Goal: Contribute content

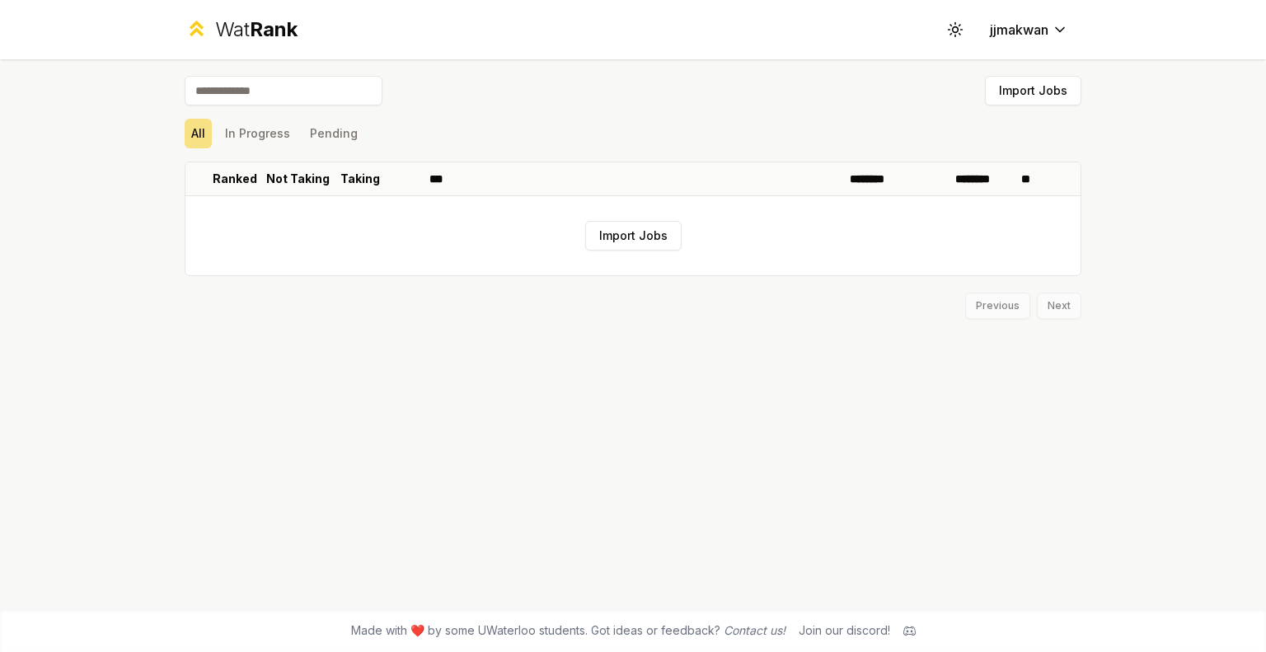
click at [290, 93] on input at bounding box center [284, 91] width 198 height 30
click at [1013, 87] on button "Import Jobs" at bounding box center [1033, 91] width 96 height 30
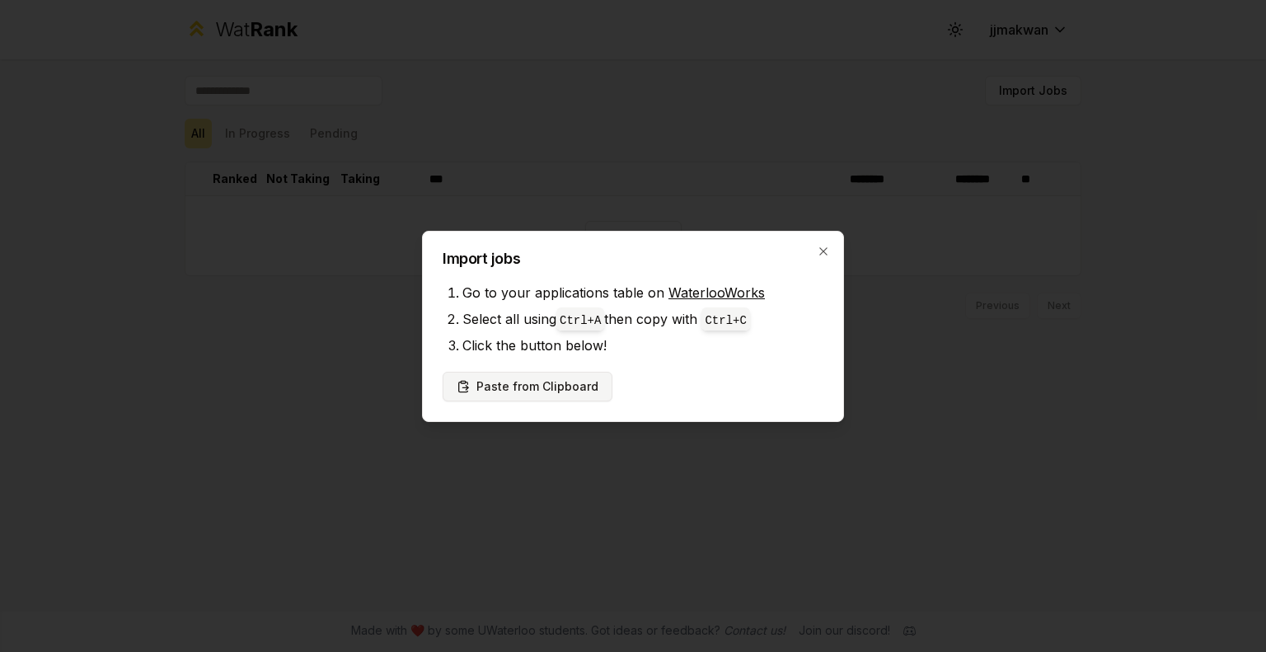
click at [565, 384] on button "Paste from Clipboard" at bounding box center [528, 387] width 170 height 30
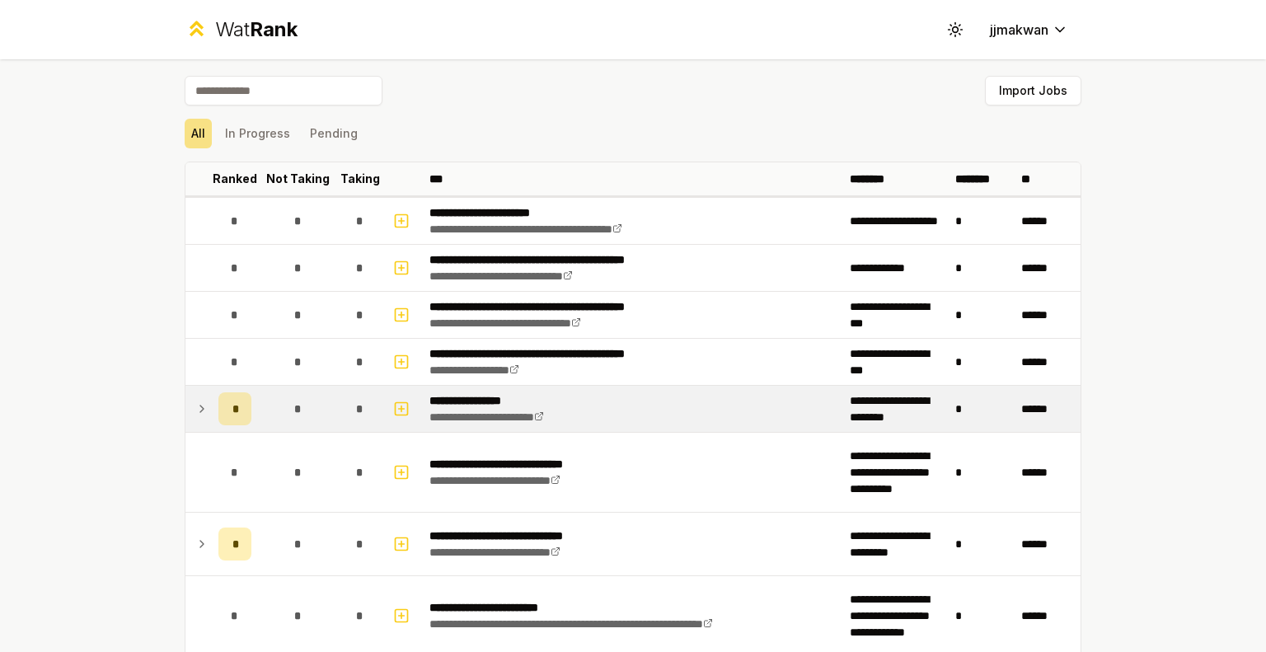
click at [232, 409] on div "*" at bounding box center [234, 408] width 33 height 33
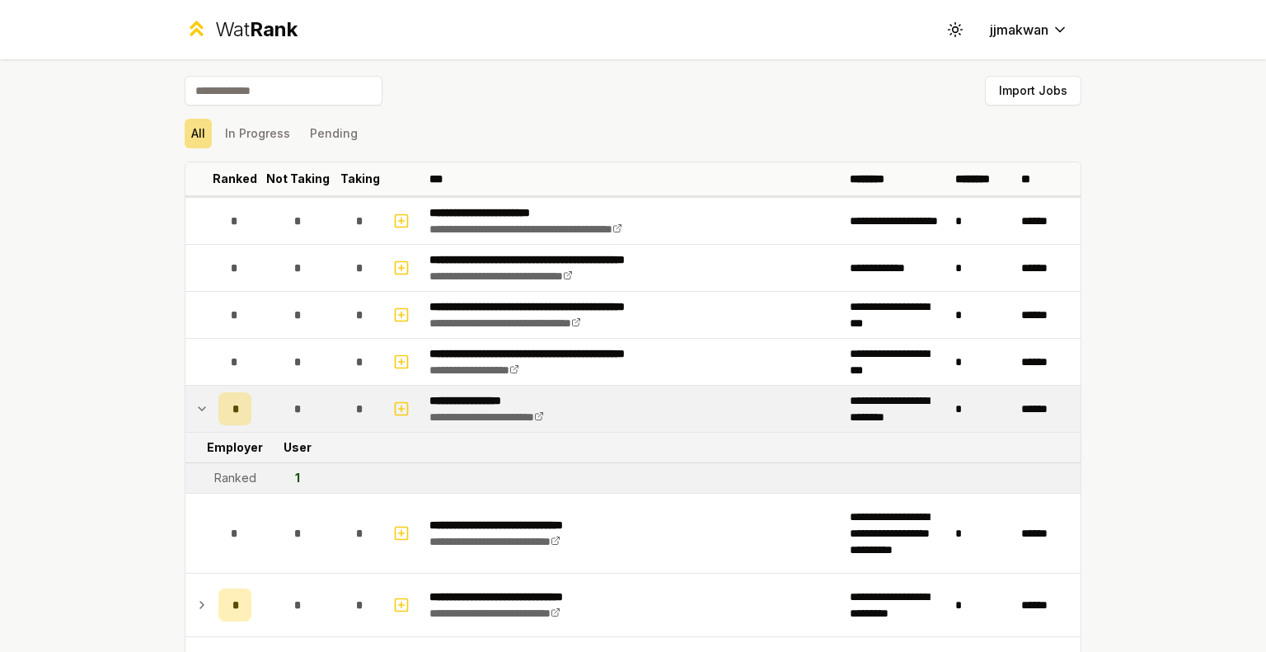
click at [232, 409] on div "*" at bounding box center [234, 408] width 33 height 33
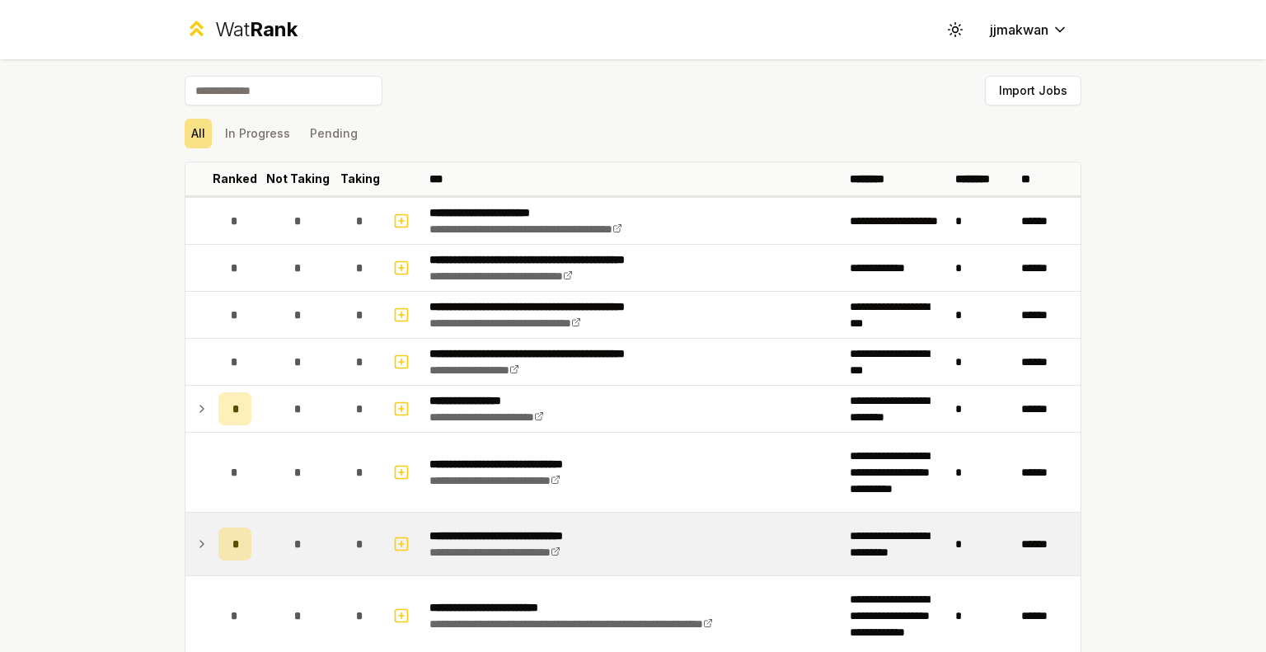
click at [232, 549] on span "*" at bounding box center [234, 544] width 5 height 16
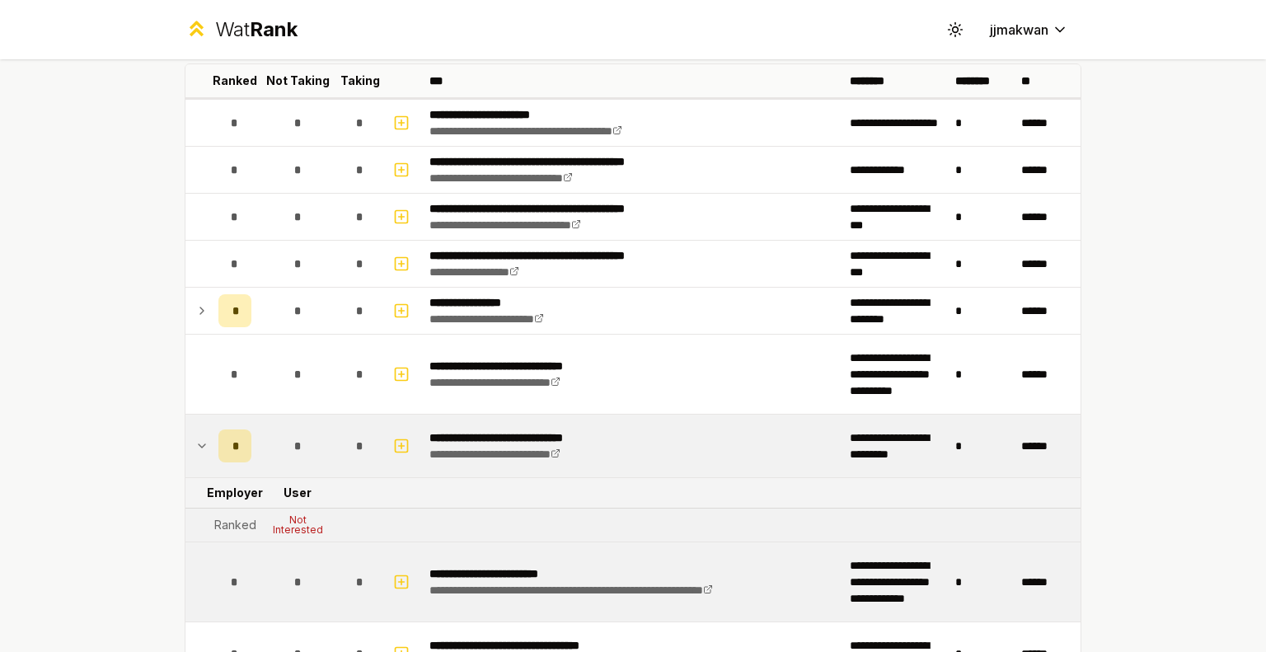
scroll to position [165, 0]
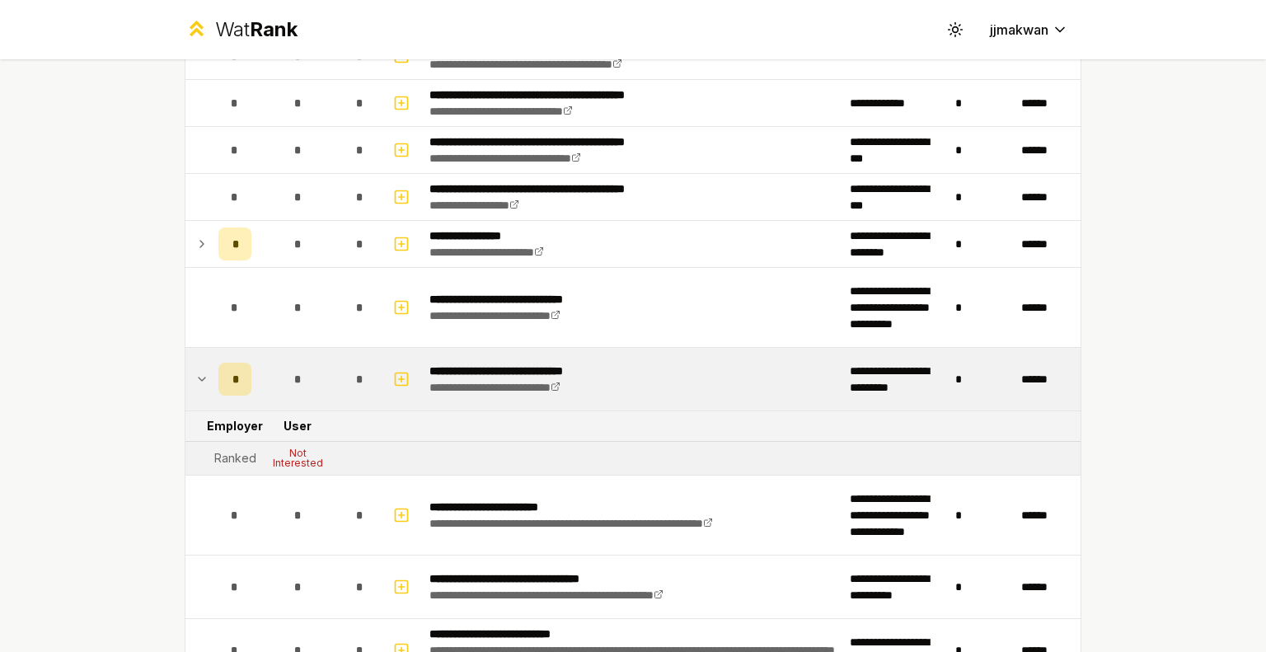
click at [232, 381] on span "*" at bounding box center [234, 379] width 5 height 16
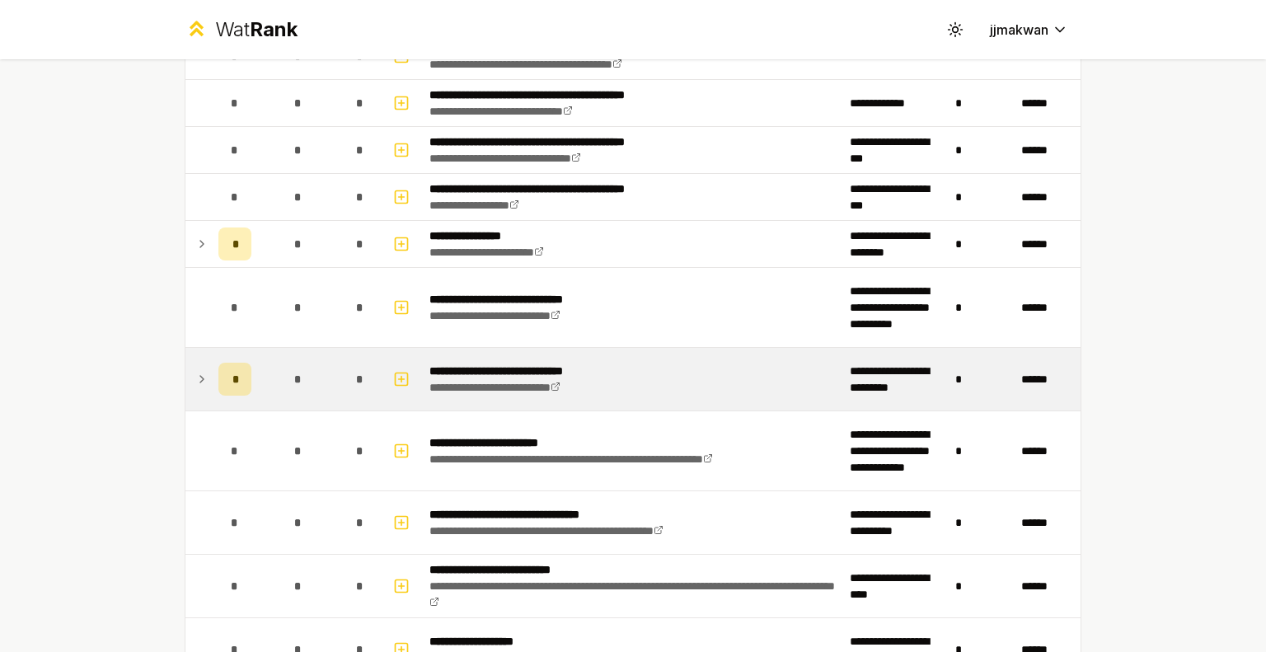
click at [234, 381] on div "*" at bounding box center [234, 379] width 33 height 33
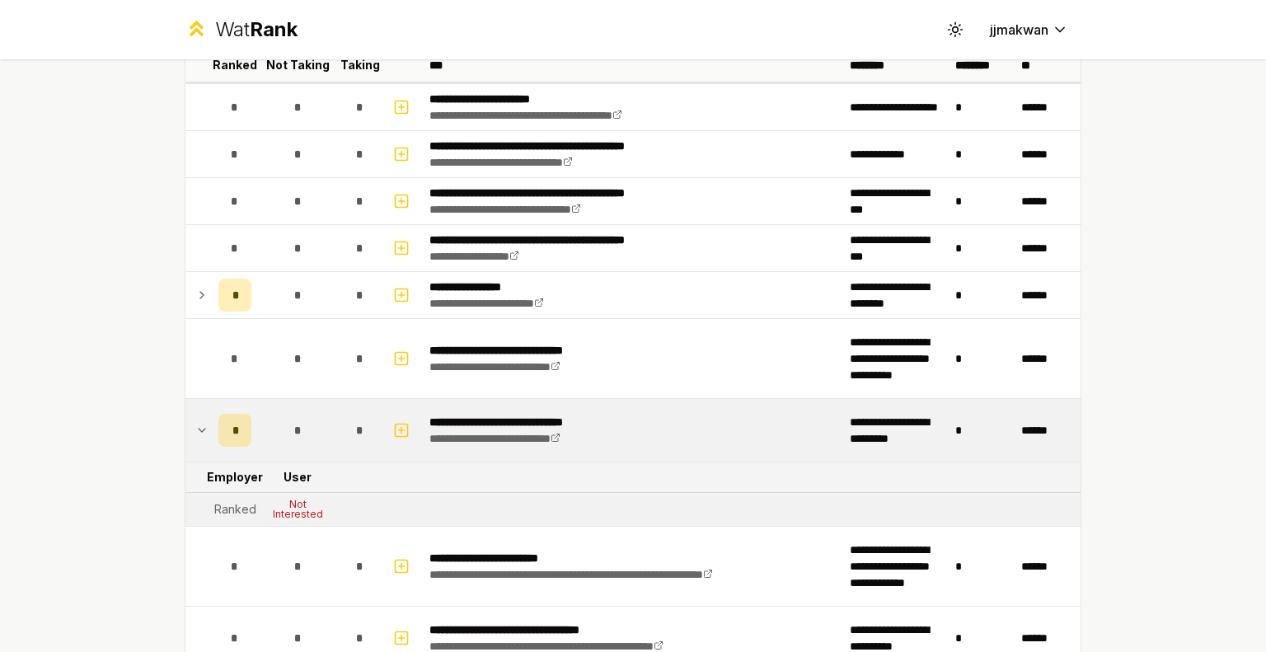
scroll to position [82, 0]
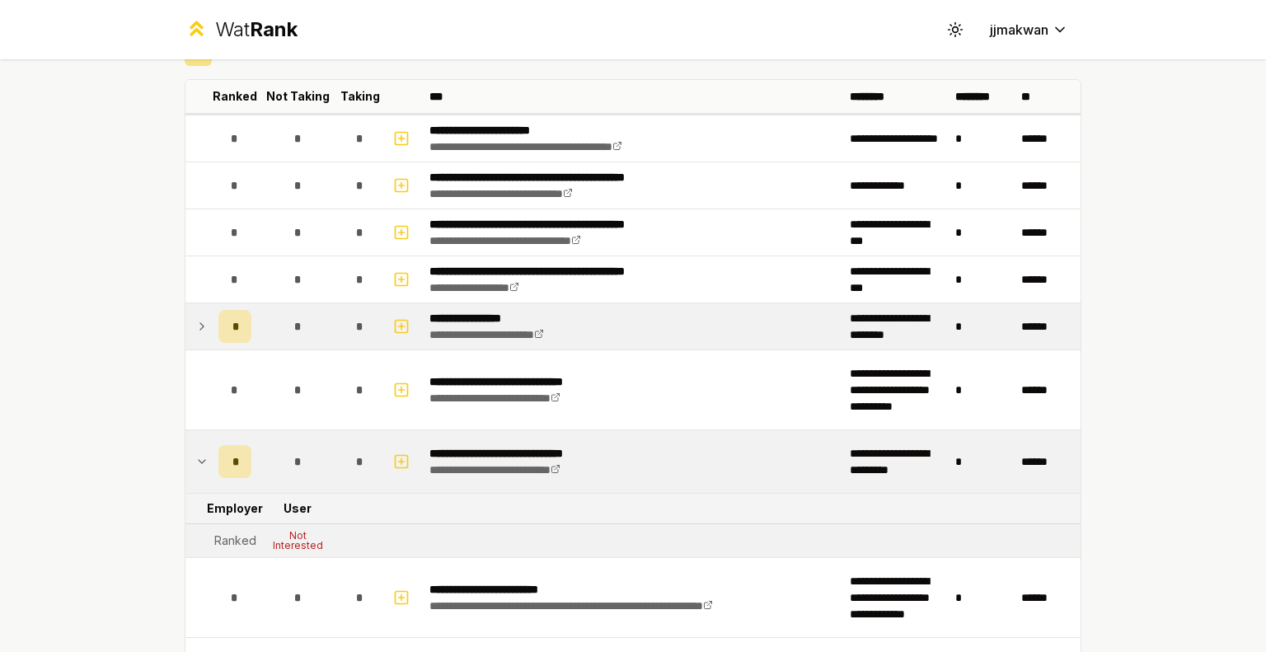
click at [235, 326] on div "*" at bounding box center [234, 326] width 33 height 33
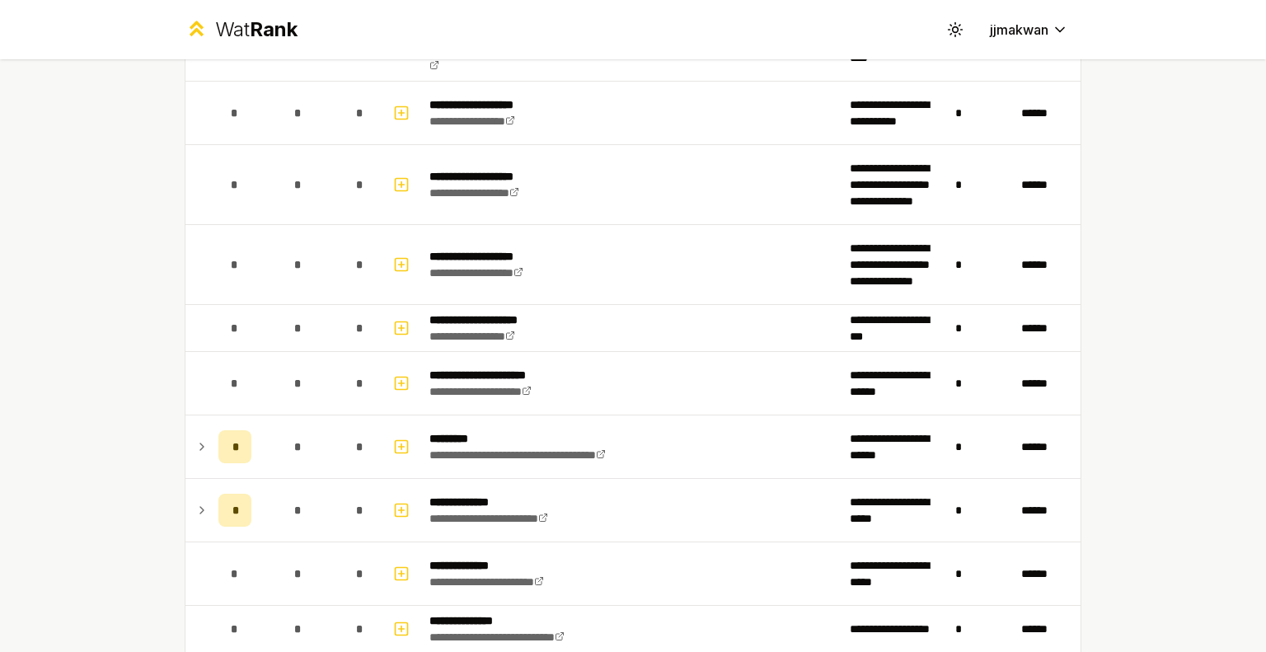
scroll to position [824, 0]
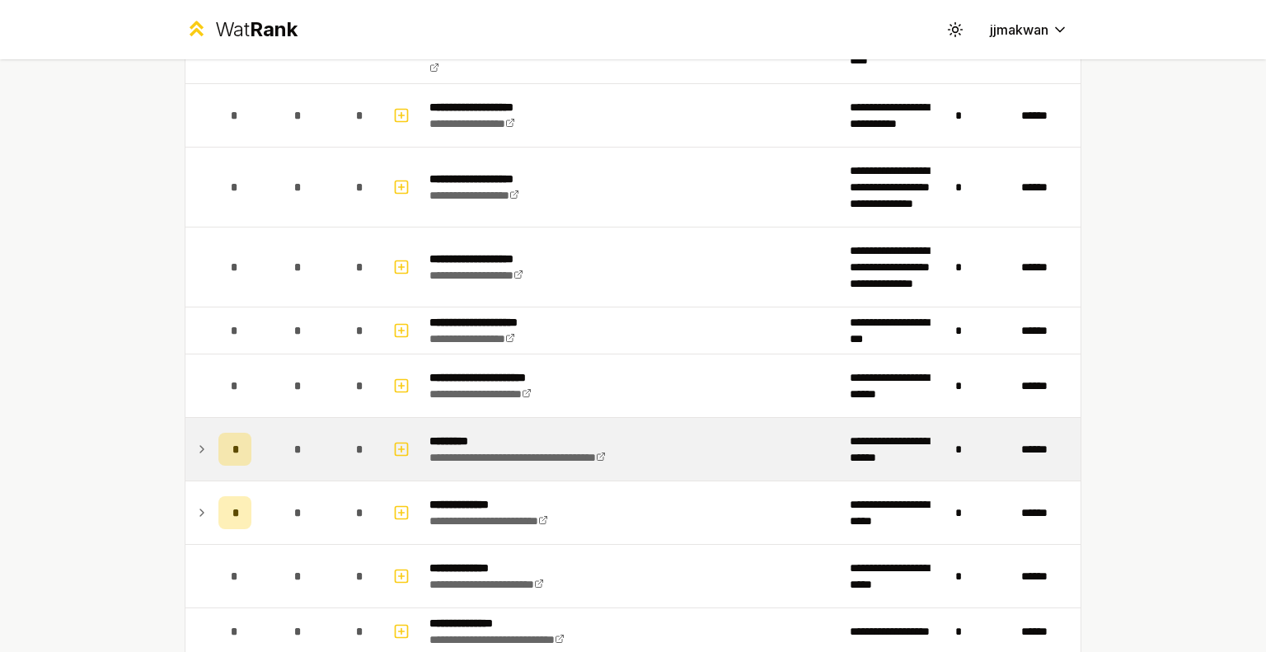
click at [200, 447] on icon at bounding box center [201, 449] width 3 height 7
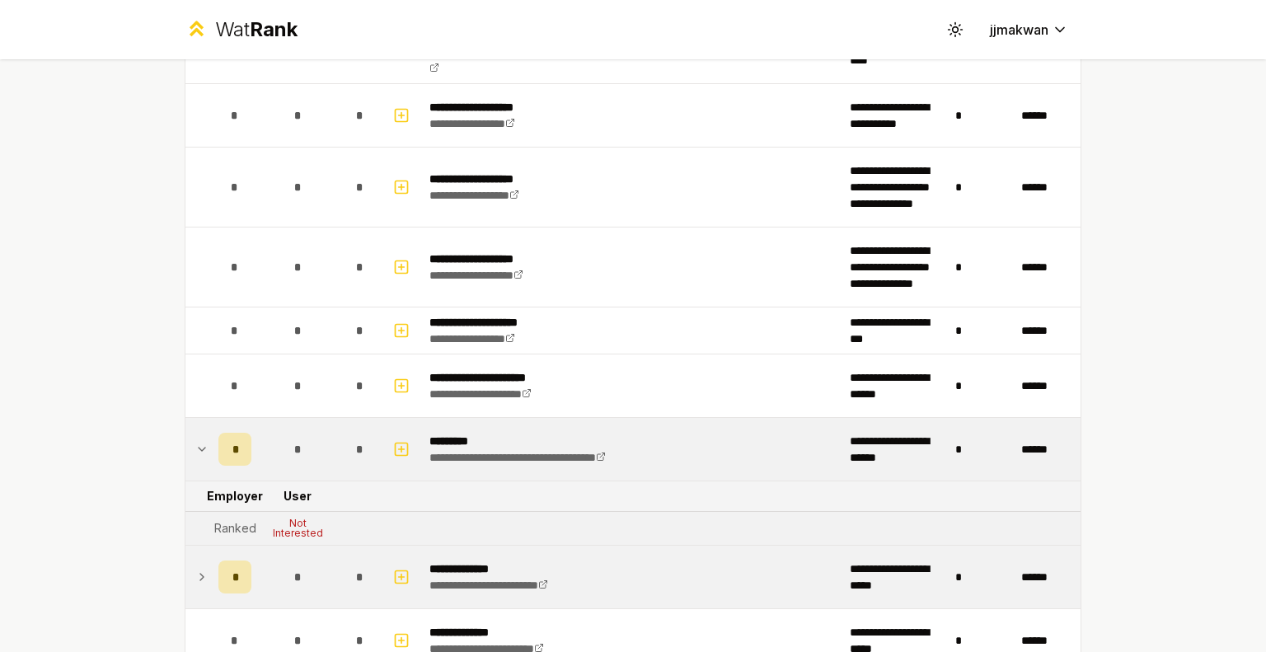
click at [195, 571] on icon at bounding box center [201, 577] width 13 height 20
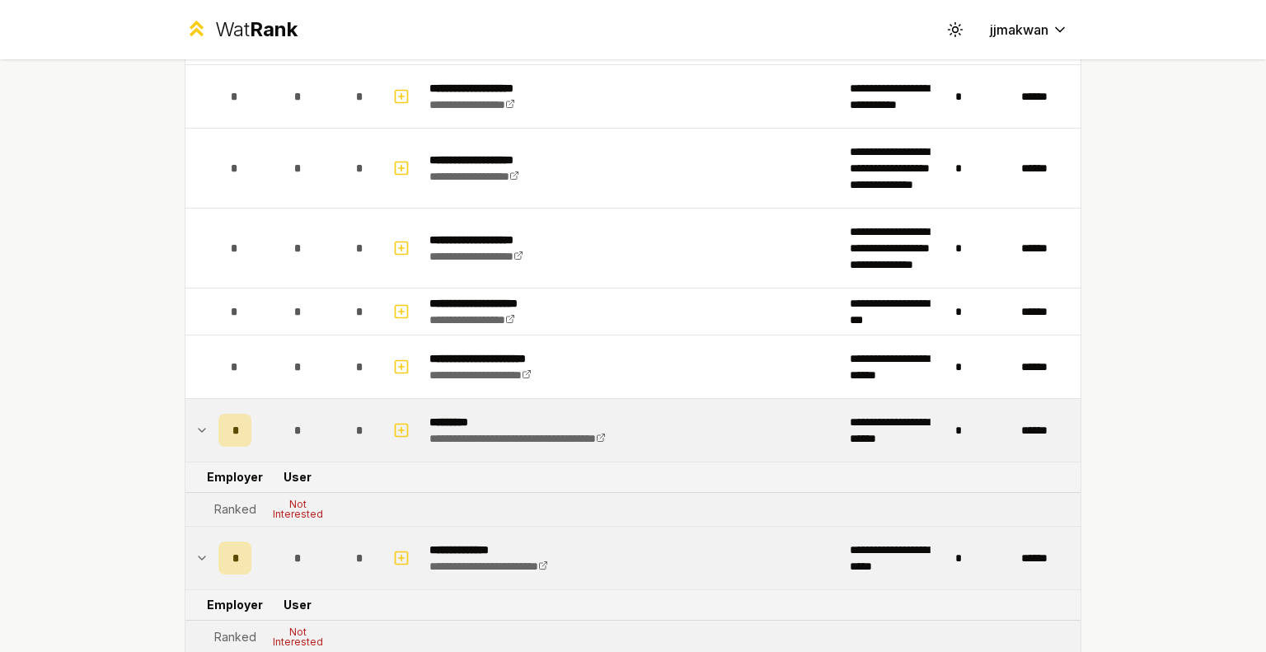
scroll to position [989, 0]
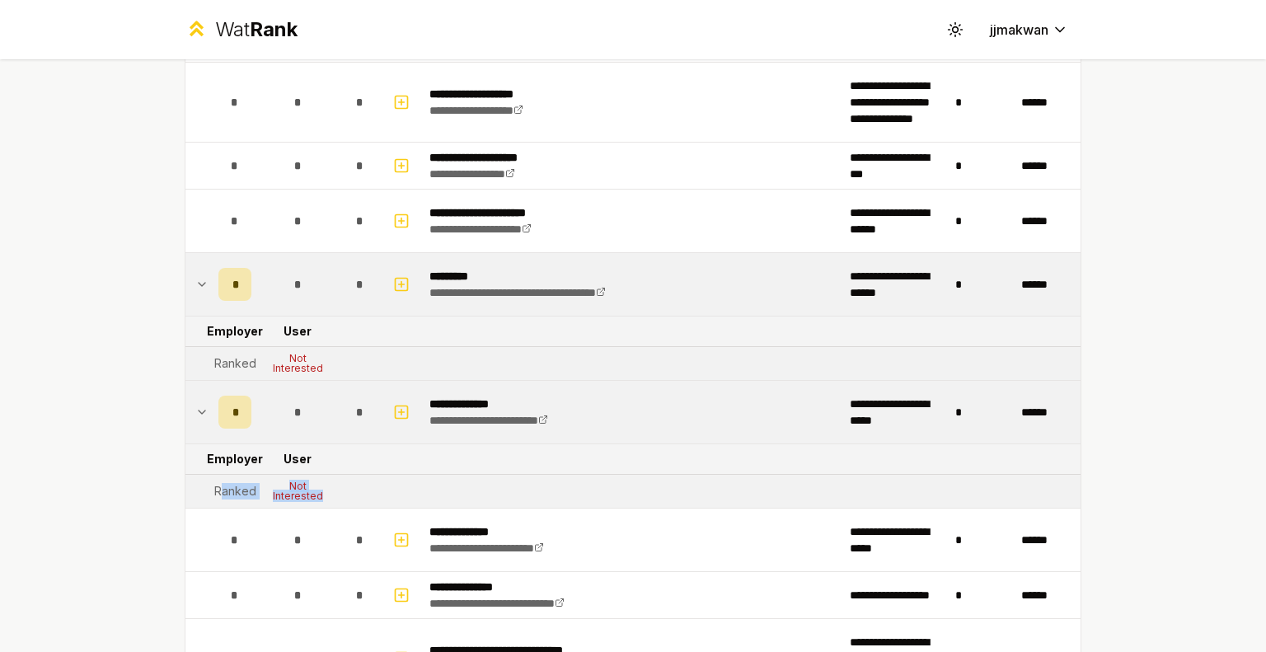
drag, startPoint x: 315, startPoint y: 495, endPoint x: 217, endPoint y: 484, distance: 98.8
click at [217, 484] on tr "Ranked Not Interested" at bounding box center [632, 492] width 895 height 34
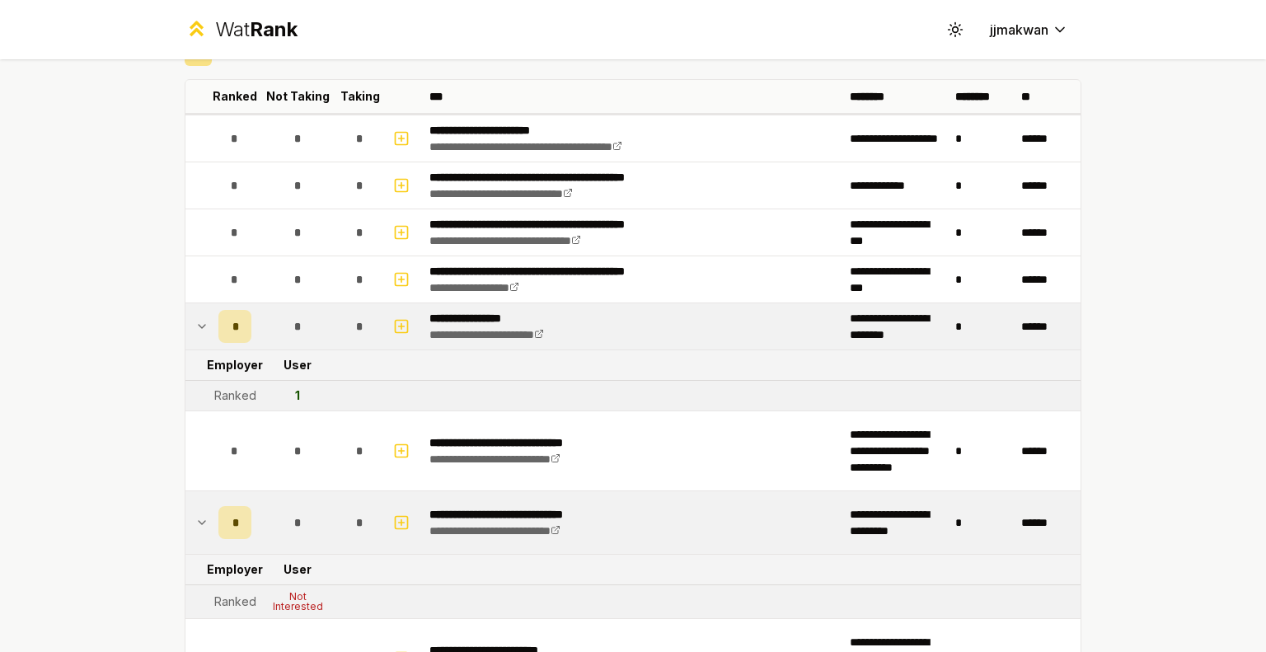
scroll to position [0, 0]
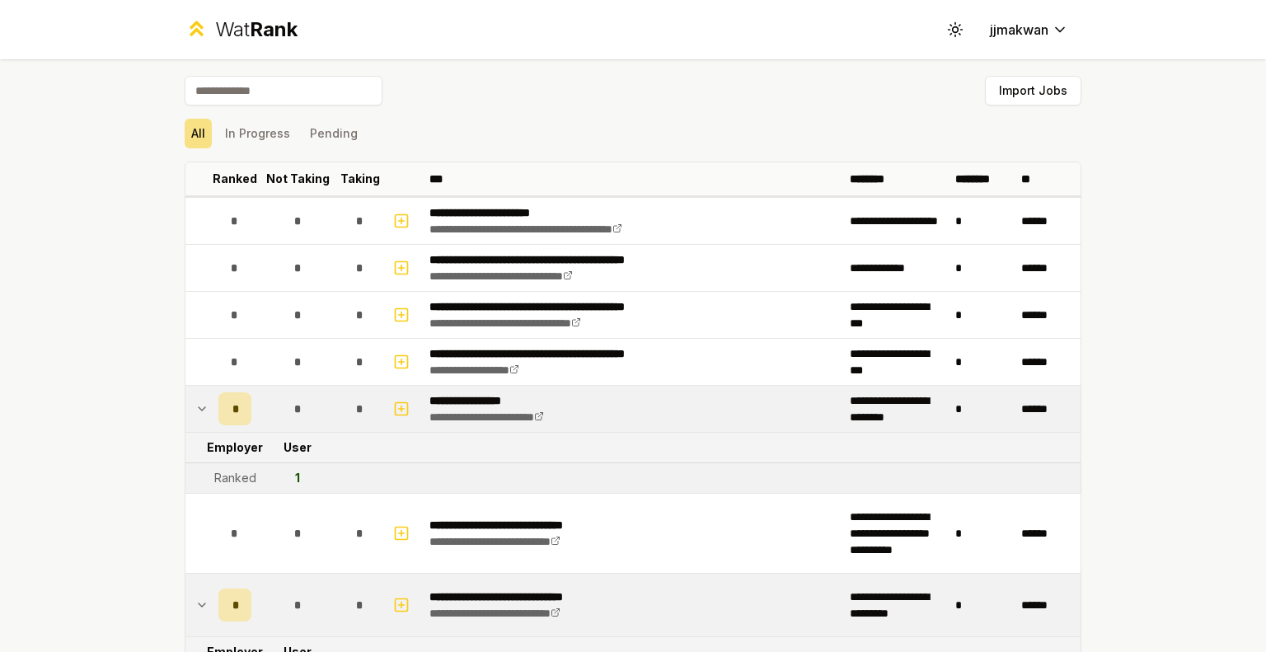
click at [1187, 304] on div "**********" at bounding box center [633, 326] width 1266 height 652
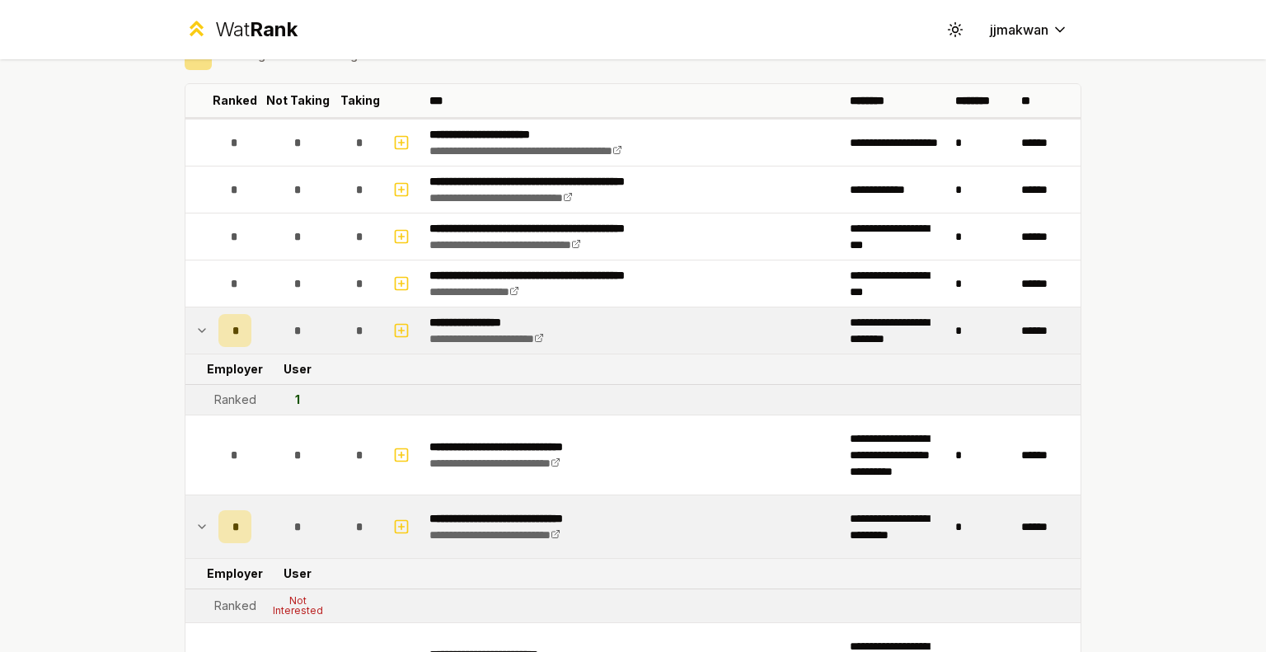
scroll to position [82, 0]
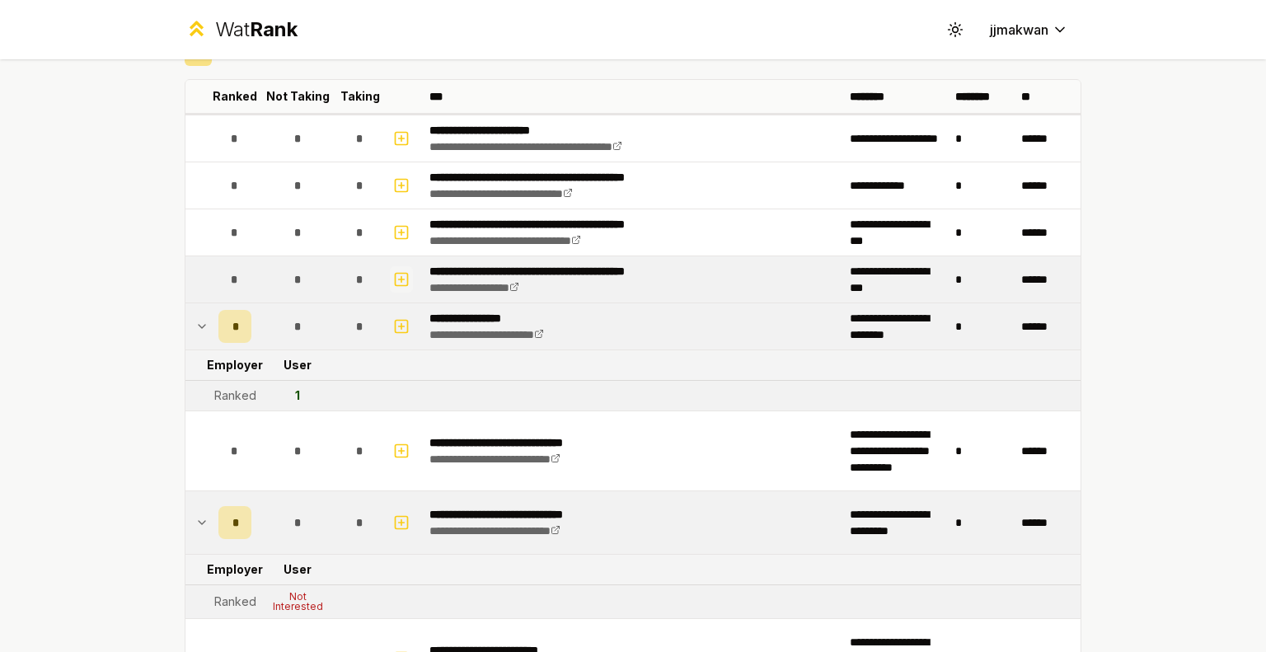
click at [393, 283] on icon "button" at bounding box center [401, 280] width 16 height 20
select select
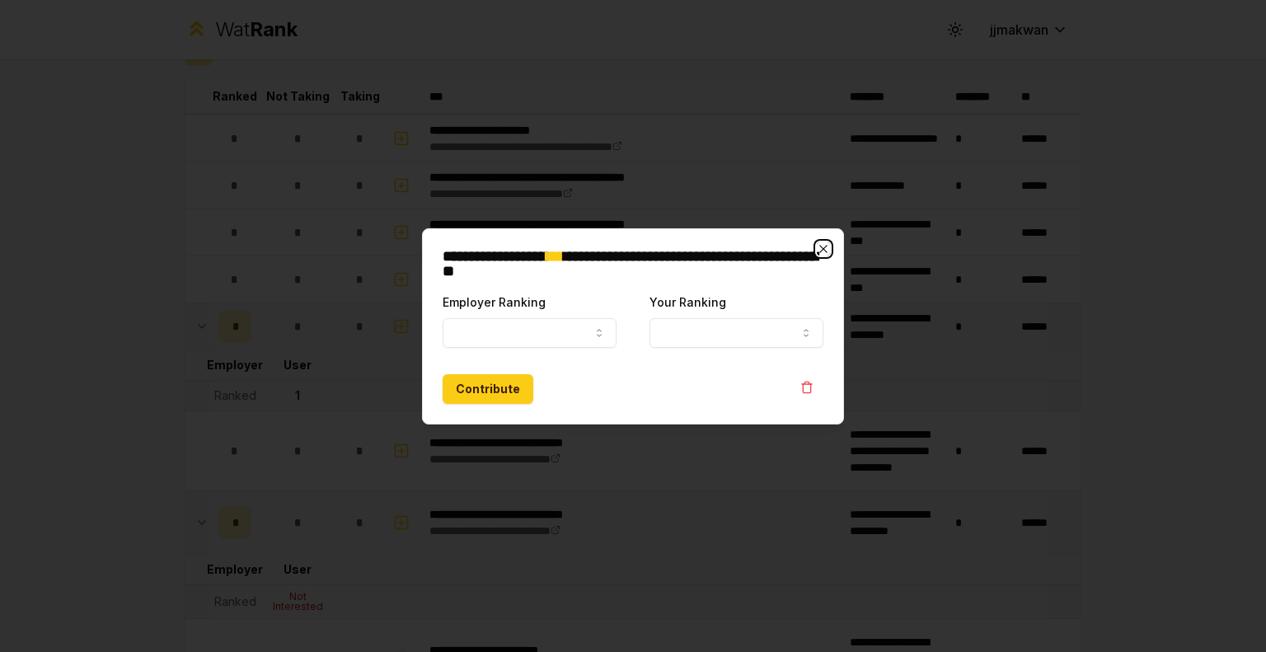
click at [825, 251] on icon "button" at bounding box center [822, 248] width 7 height 7
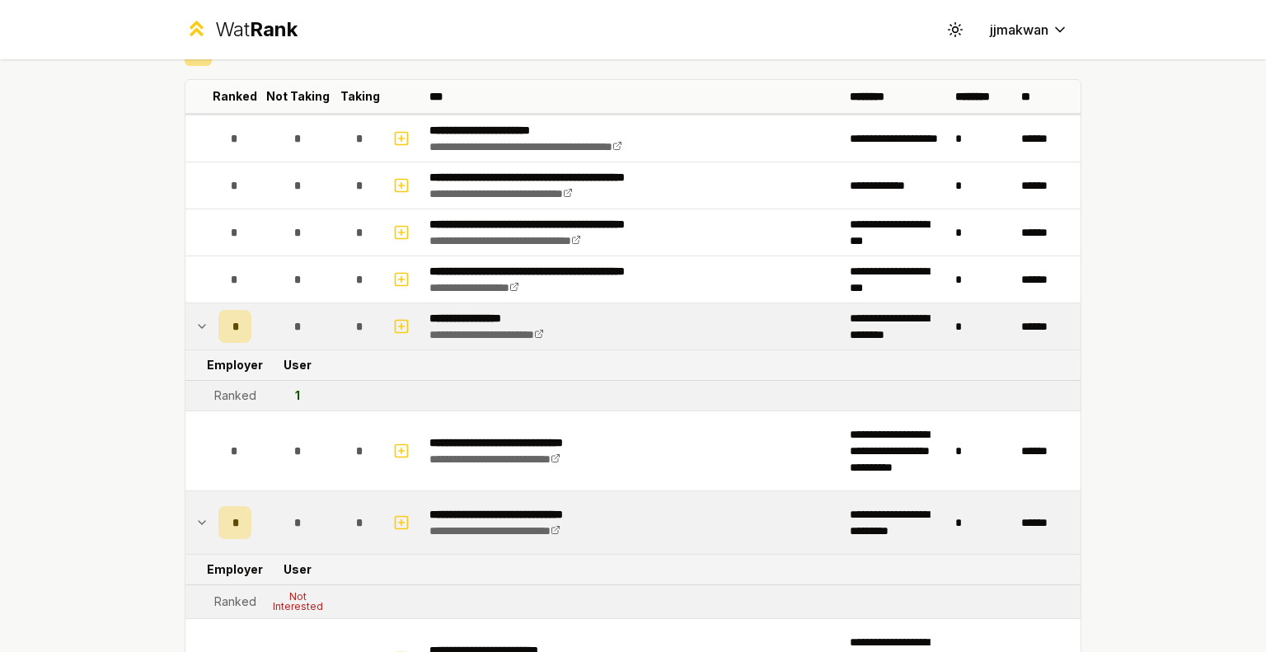
click at [1209, 213] on div "**********" at bounding box center [633, 326] width 1266 height 652
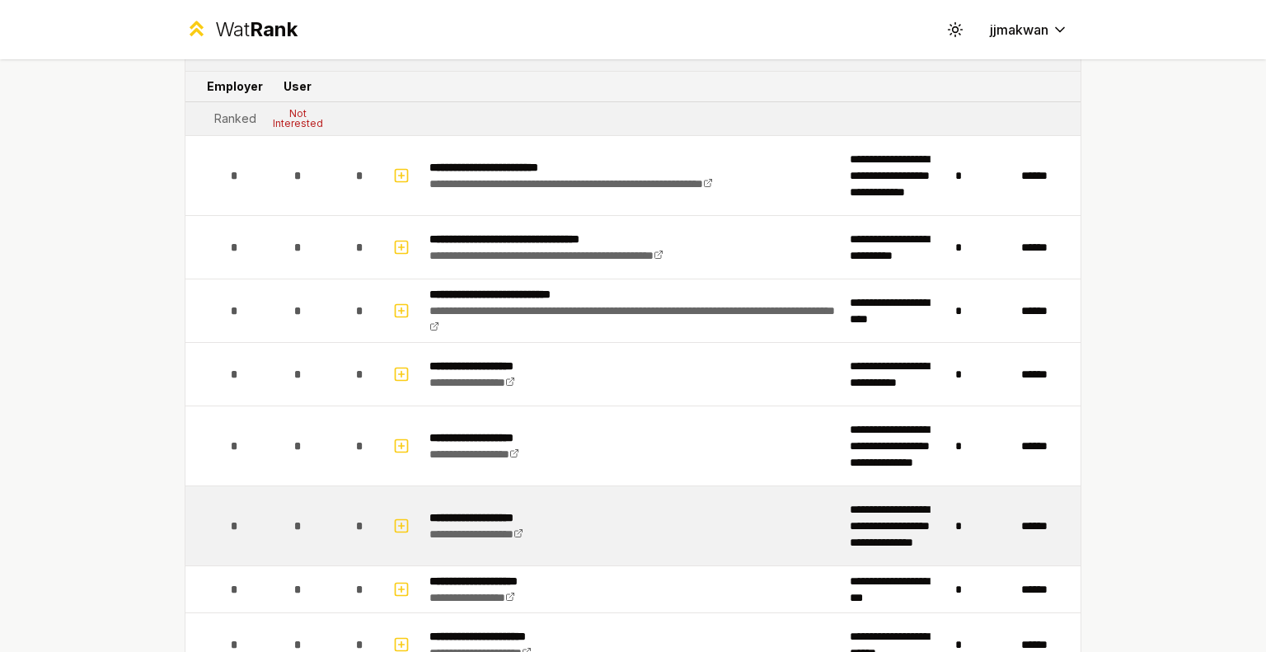
scroll to position [483, 0]
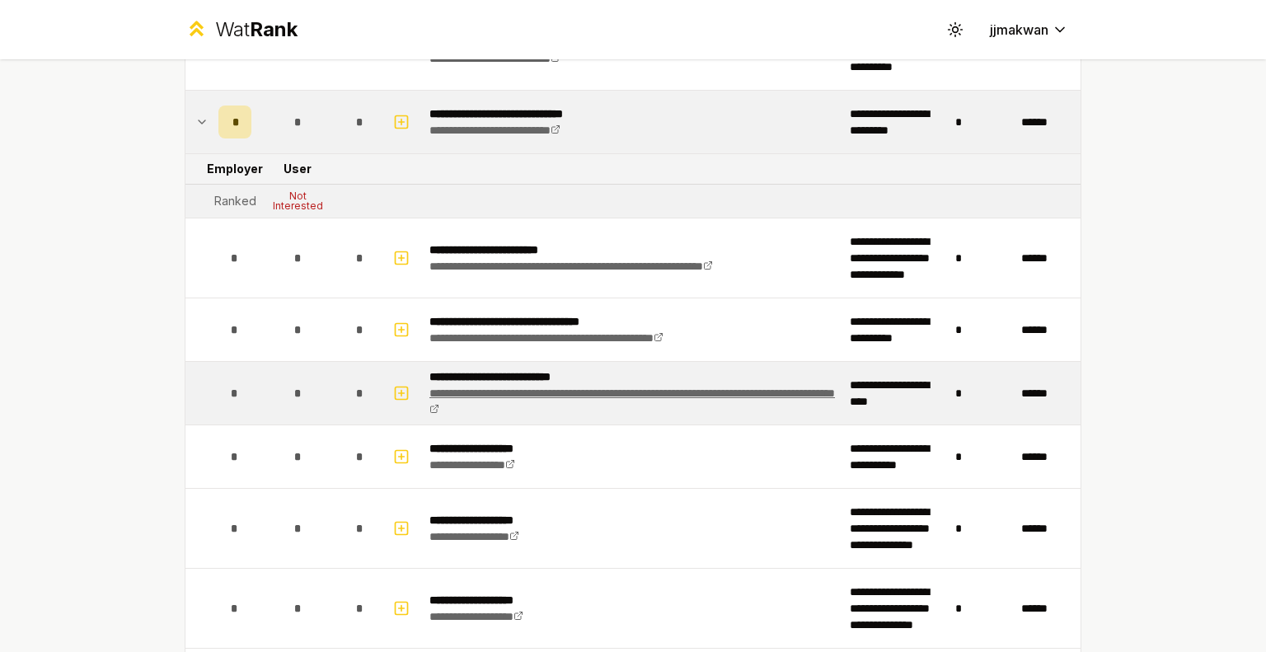
click at [576, 394] on link "**********" at bounding box center [632, 401] width 406 height 28
click at [396, 394] on icon "button" at bounding box center [401, 393] width 16 height 20
select select
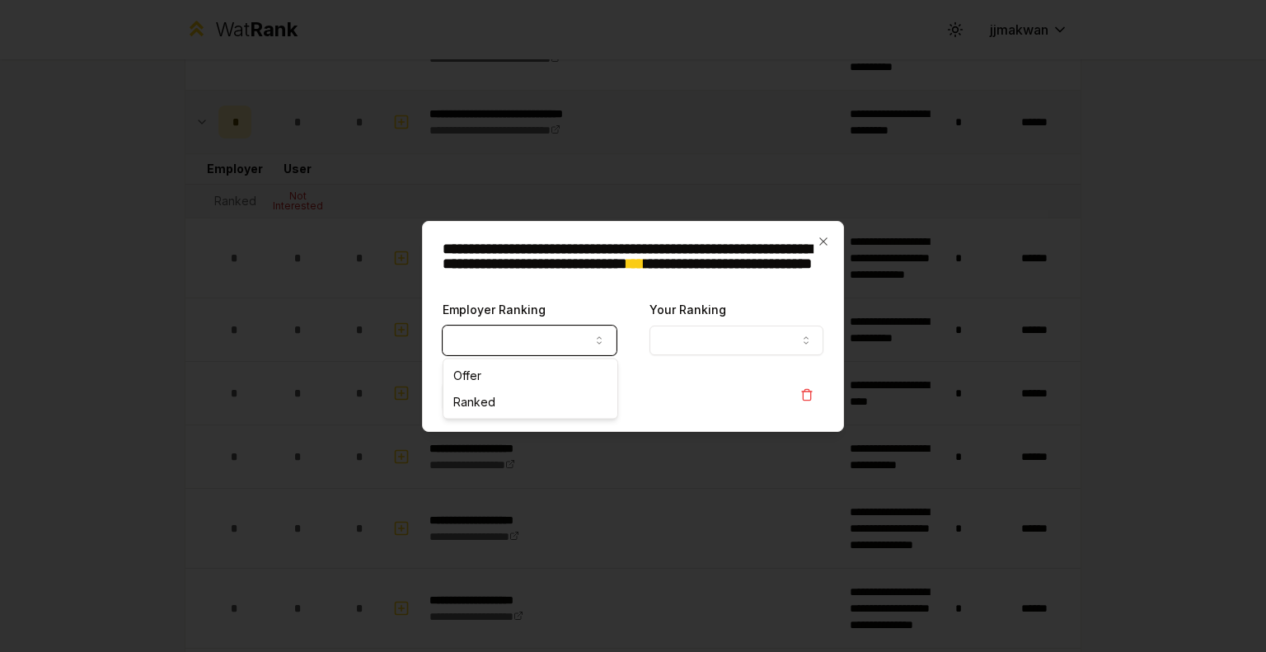
click at [605, 340] on icon "button" at bounding box center [599, 340] width 13 height 13
select select "******"
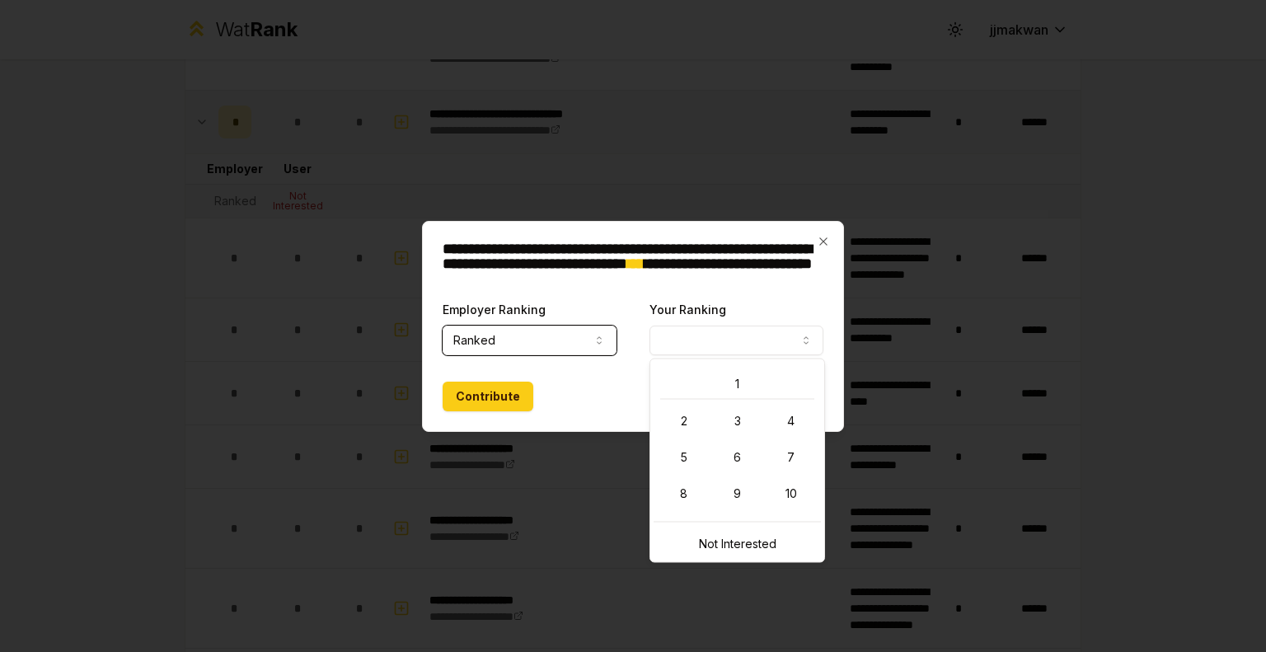
click at [810, 348] on button "Your Ranking" at bounding box center [736, 341] width 174 height 30
click at [715, 290] on div "**********" at bounding box center [633, 326] width 422 height 211
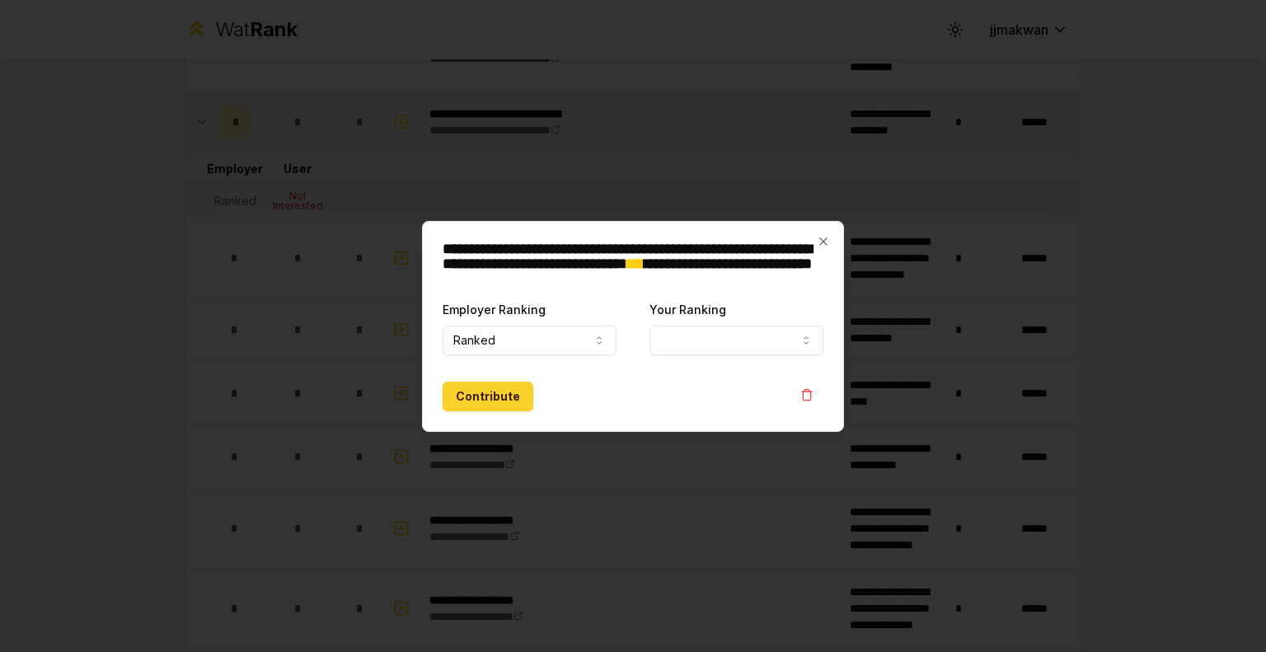
click at [471, 401] on button "Contribute" at bounding box center [488, 397] width 91 height 30
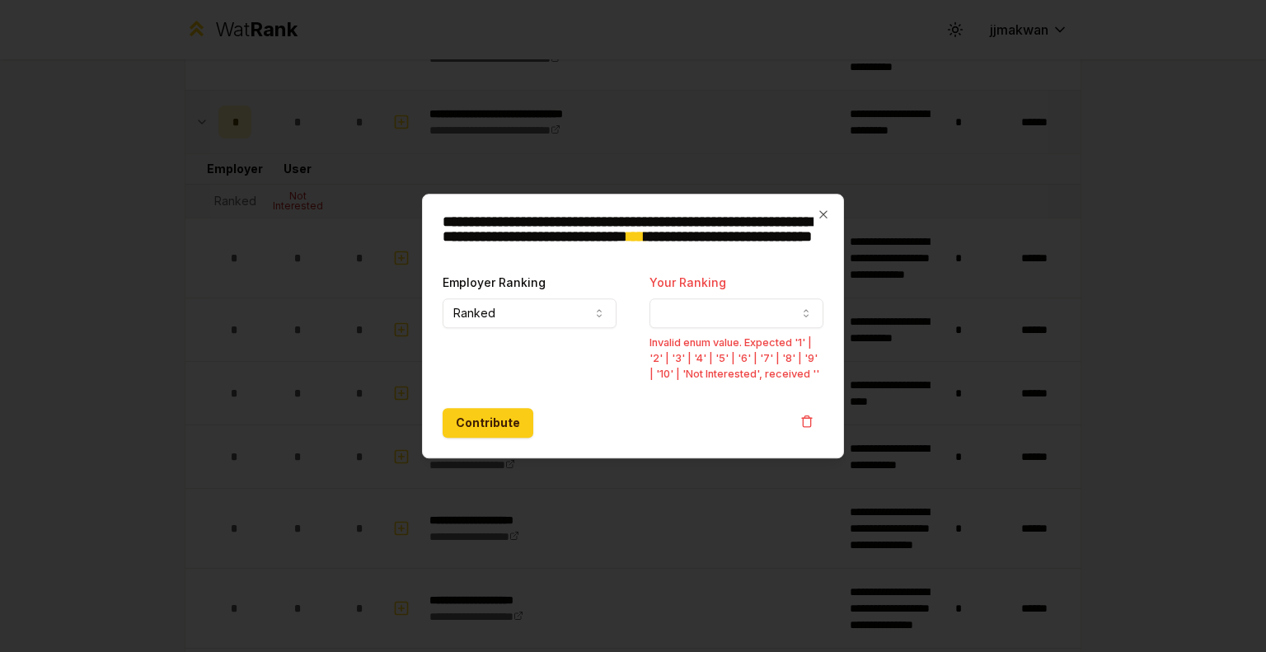
click at [752, 293] on div "**********" at bounding box center [736, 327] width 174 height 110
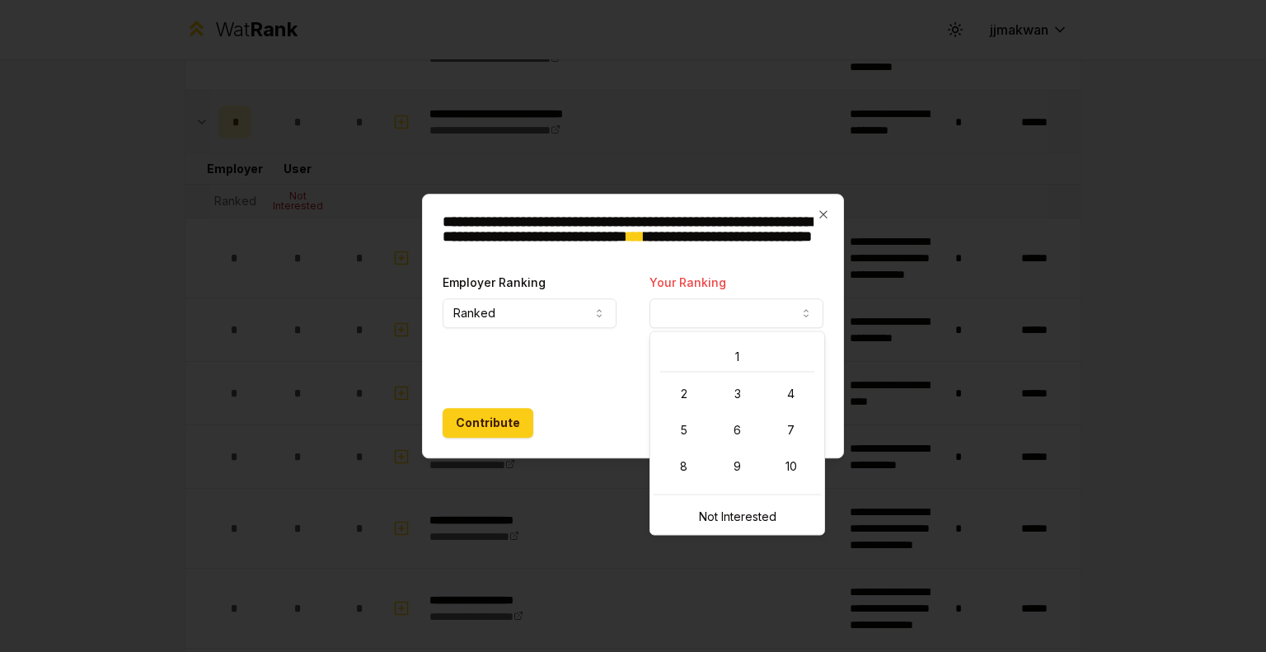
click at [814, 315] on button "Your Ranking" at bounding box center [736, 313] width 174 height 30
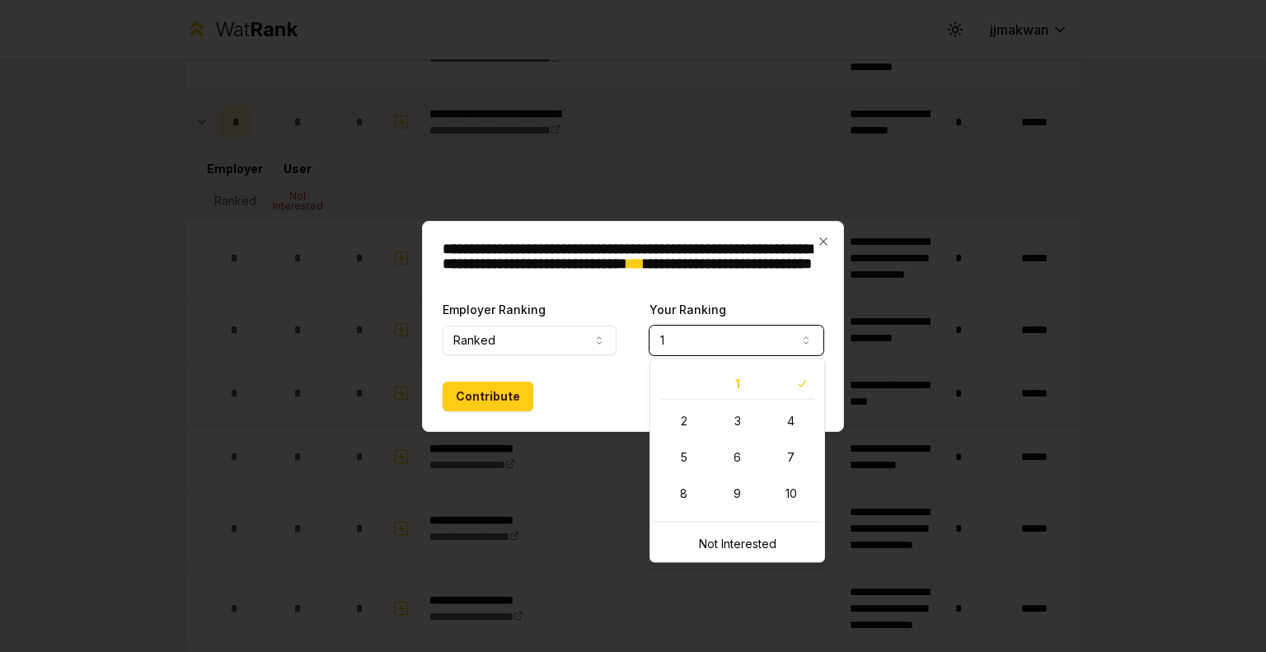
click at [773, 328] on button "1" at bounding box center [736, 341] width 174 height 30
select select "*"
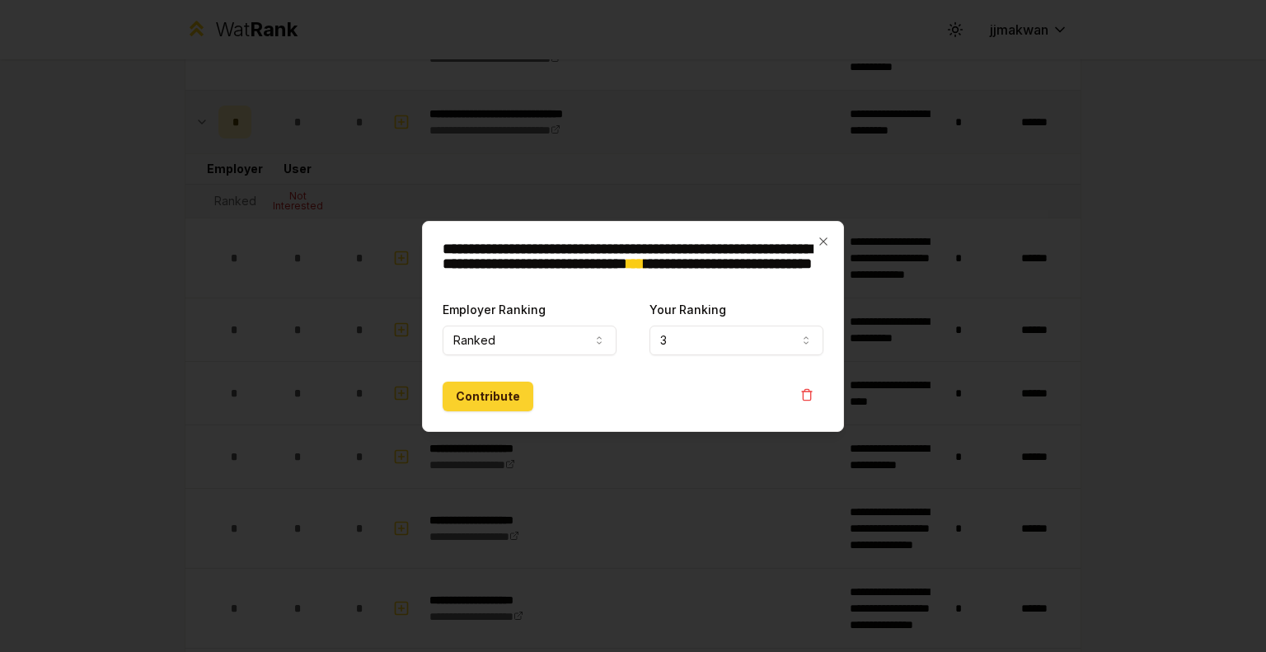
click at [509, 389] on button "Contribute" at bounding box center [488, 397] width 91 height 30
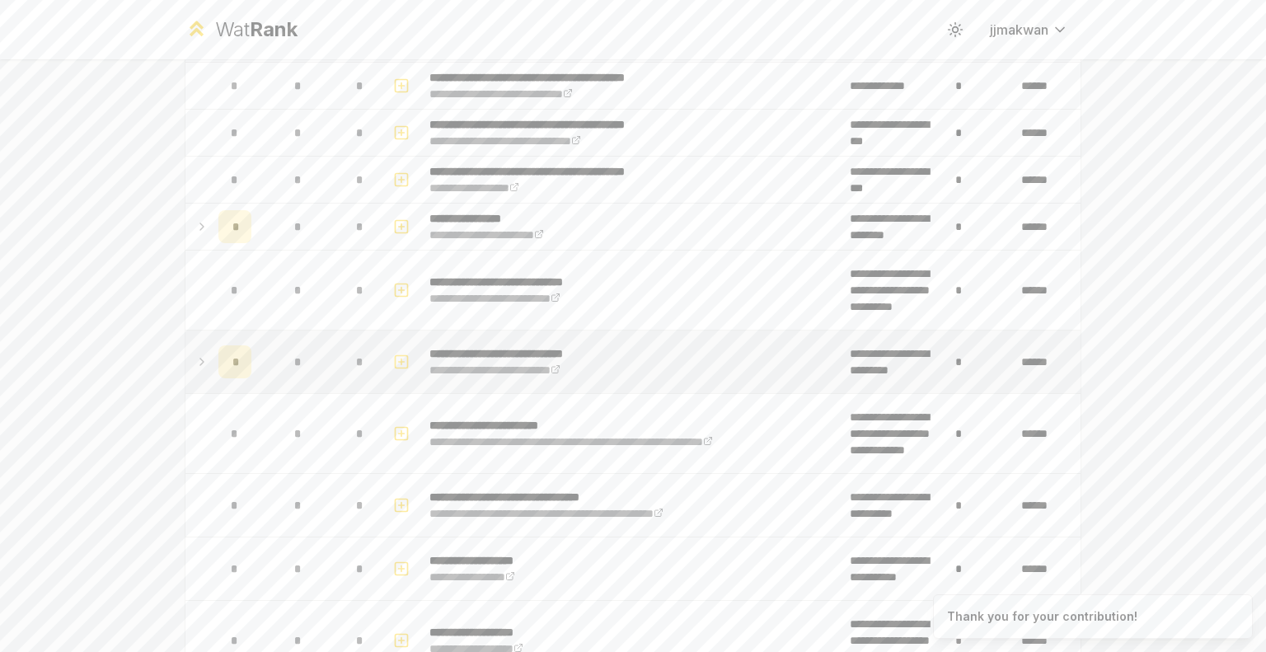
scroll to position [0, 0]
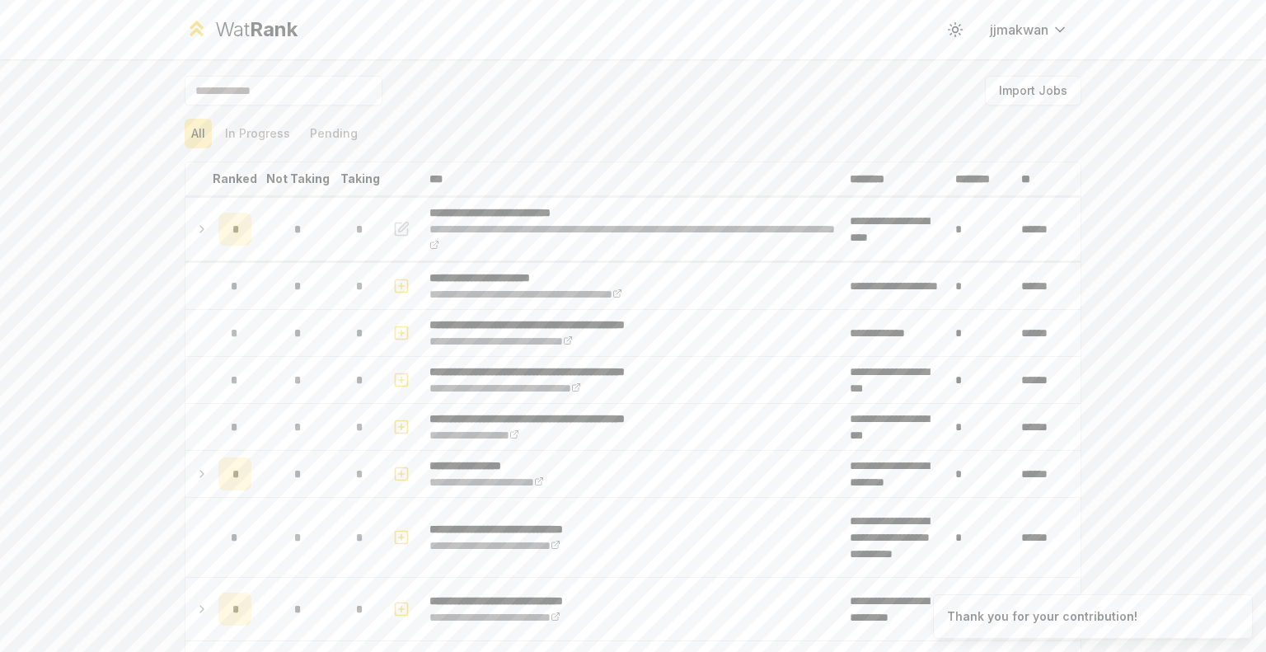
click at [1157, 207] on div "**********" at bounding box center [633, 326] width 1266 height 652
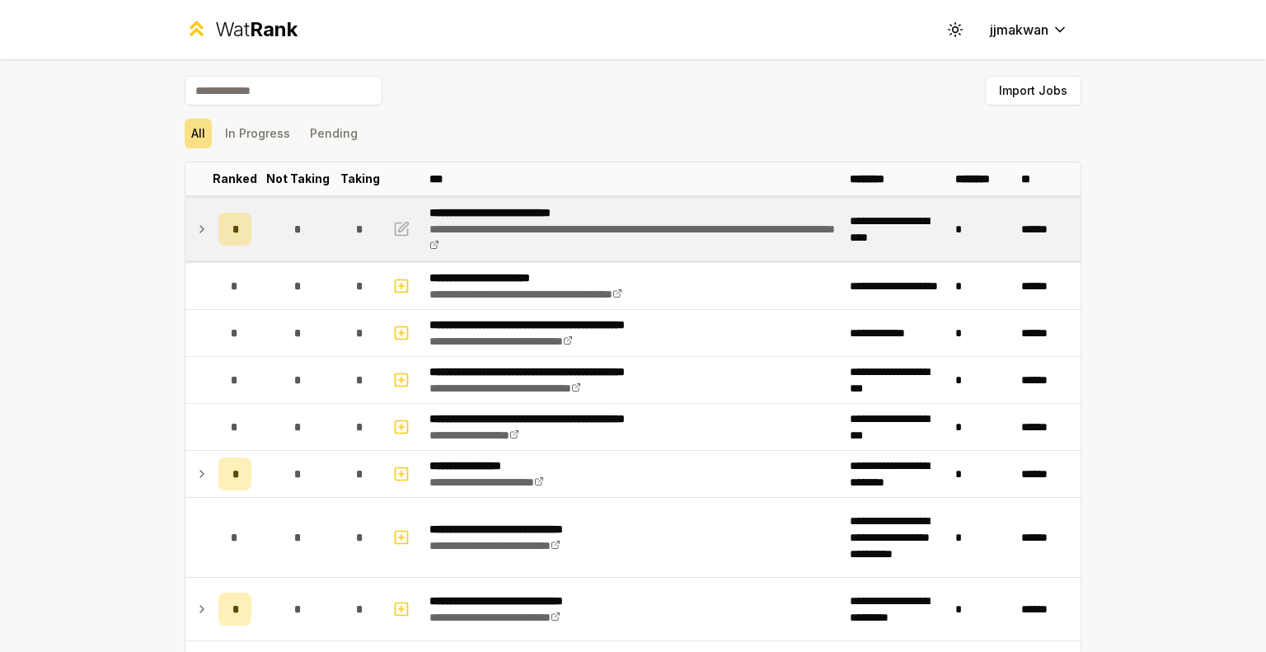
click at [949, 227] on td "*" at bounding box center [982, 229] width 66 height 63
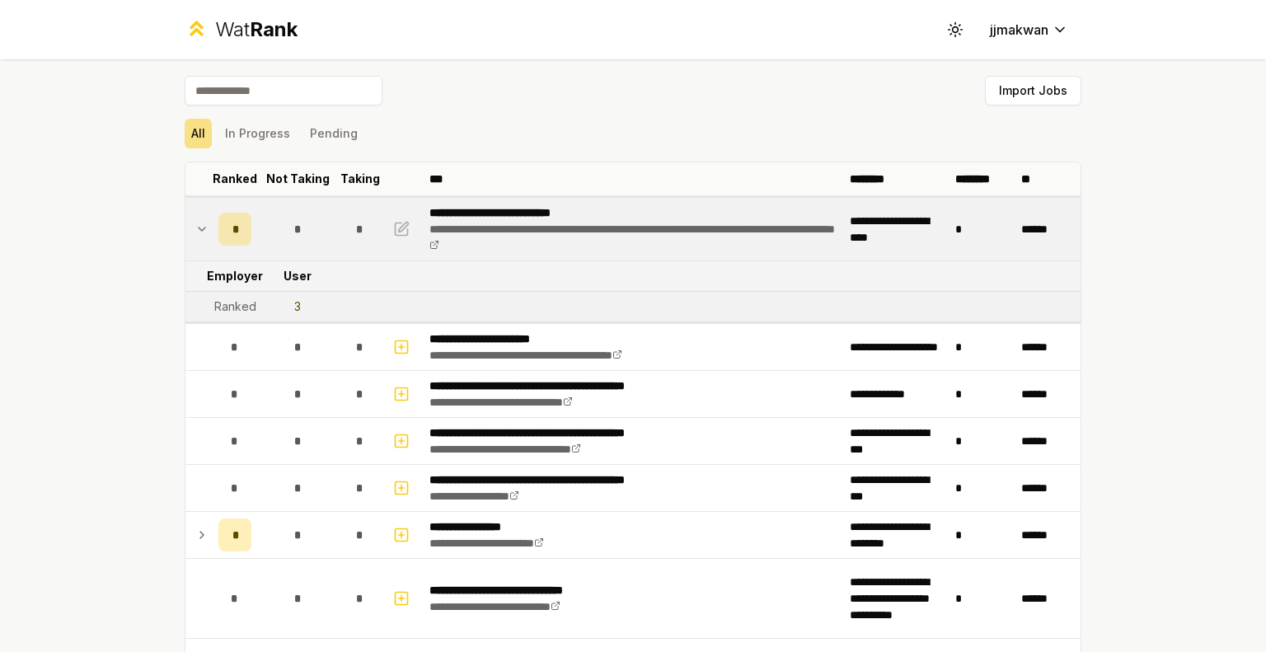
click at [968, 236] on td "*" at bounding box center [982, 229] width 66 height 63
